Goal: Navigation & Orientation: Find specific page/section

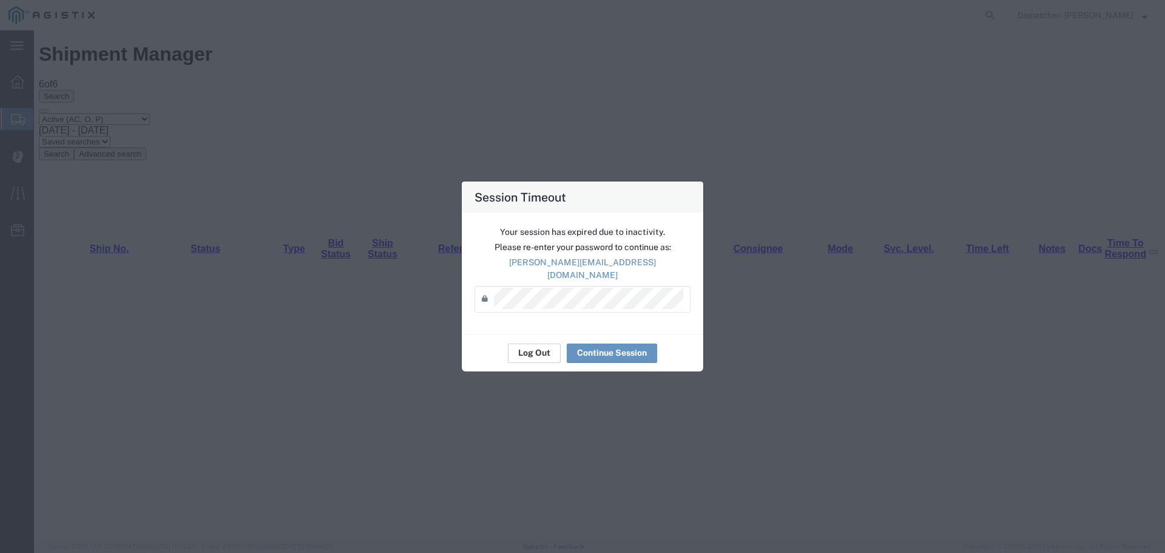
click at [544, 344] on button "Log Out" at bounding box center [534, 353] width 53 height 19
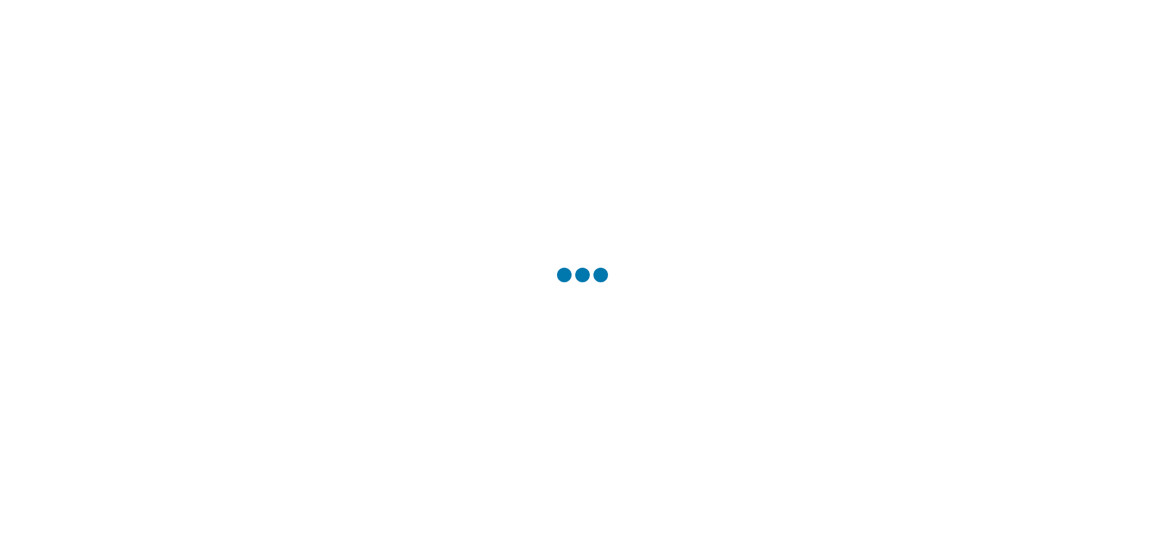
click at [521, 349] on div at bounding box center [582, 276] width 1165 height 553
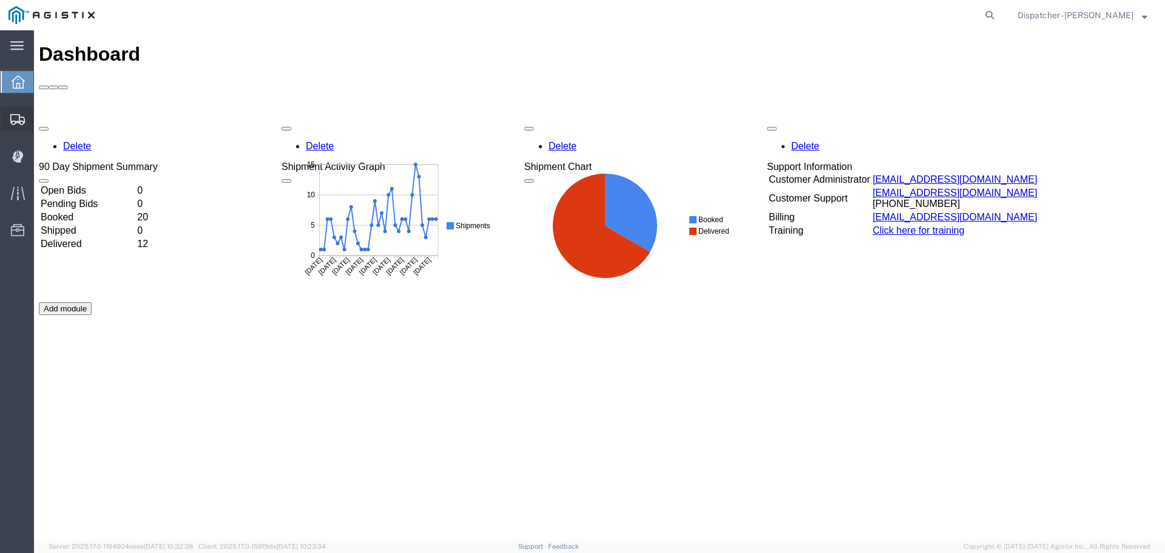
click at [42, 118] on span "Shipments" at bounding box center [37, 119] width 8 height 24
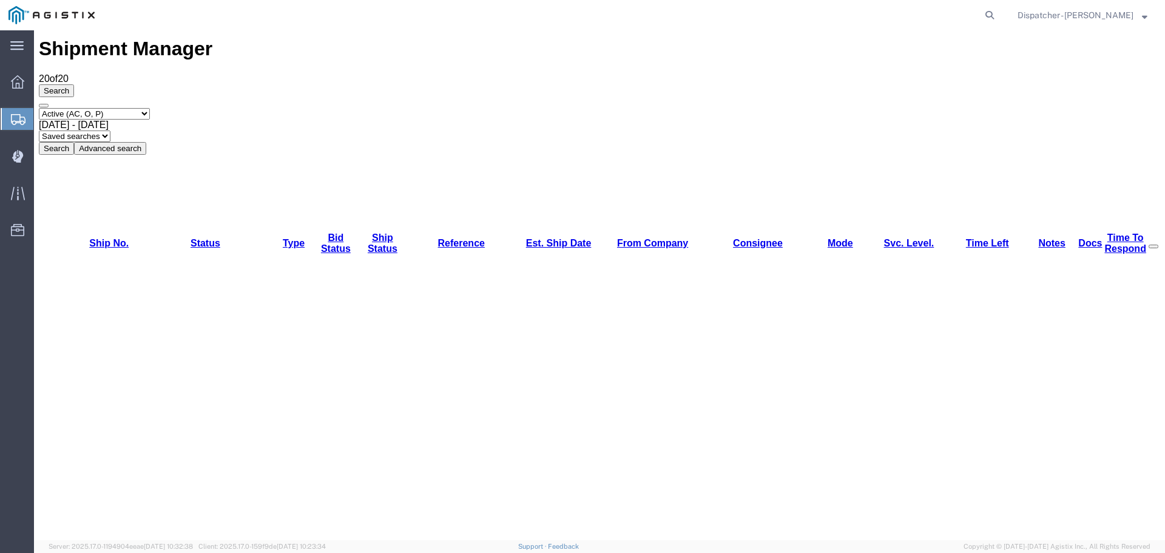
scroll to position [7, 0]
